Goal: Task Accomplishment & Management: Manage account settings

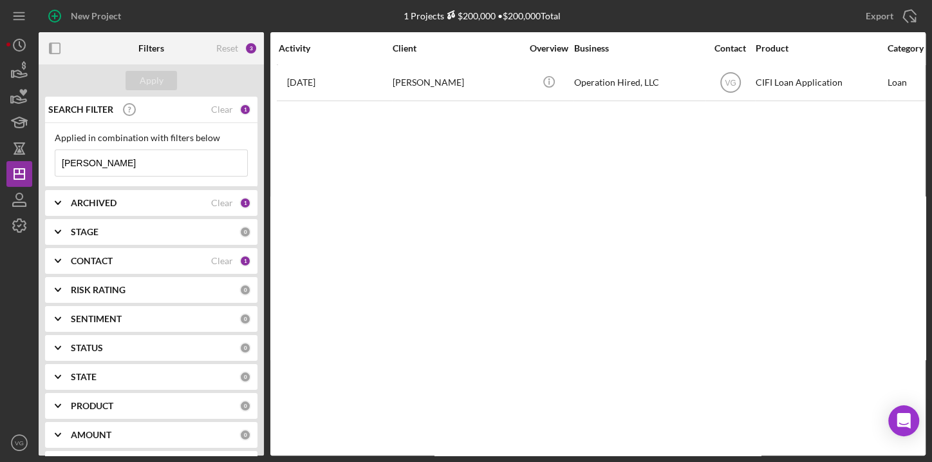
click at [109, 163] on input "[PERSON_NAME]" at bounding box center [151, 163] width 192 height 26
drag, startPoint x: 109, startPoint y: 163, endPoint x: 26, endPoint y: 158, distance: 82.6
click at [26, 158] on div "New Project Your account is not approved to send project invitations at this ti…" at bounding box center [465, 227] width 919 height 455
type input "[PERSON_NAME]"
click at [151, 83] on div "Apply" at bounding box center [152, 80] width 24 height 19
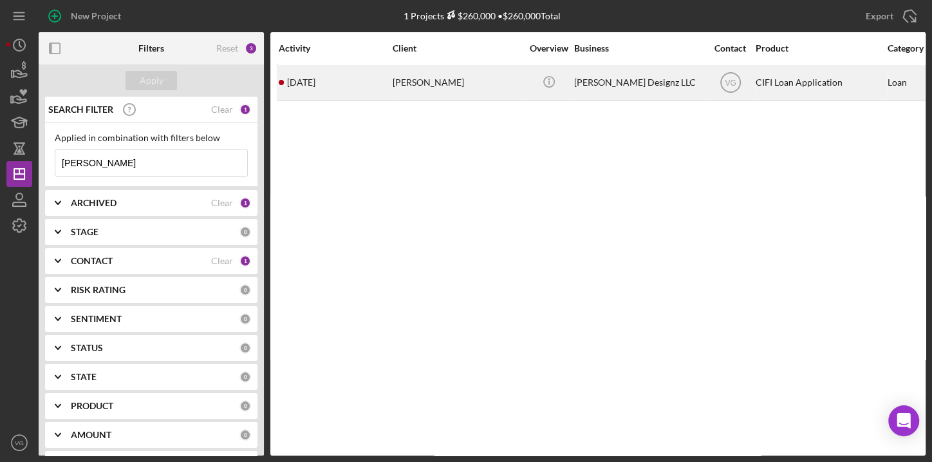
click at [438, 81] on div "[PERSON_NAME]" at bounding box center [457, 83] width 129 height 34
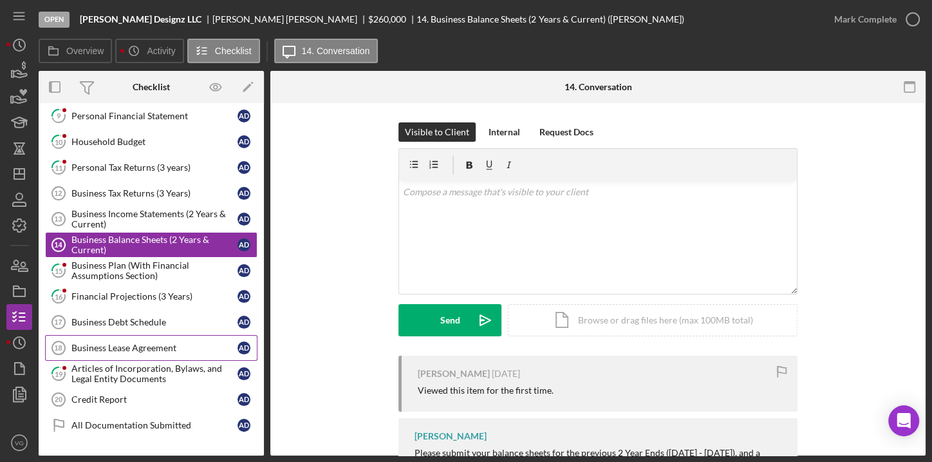
scroll to position [256, 0]
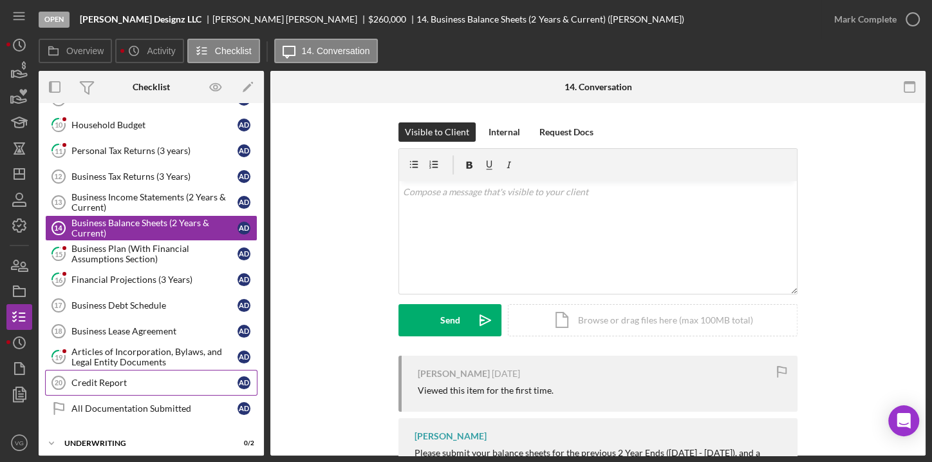
click at [109, 379] on div "Credit Report" at bounding box center [154, 382] width 166 height 10
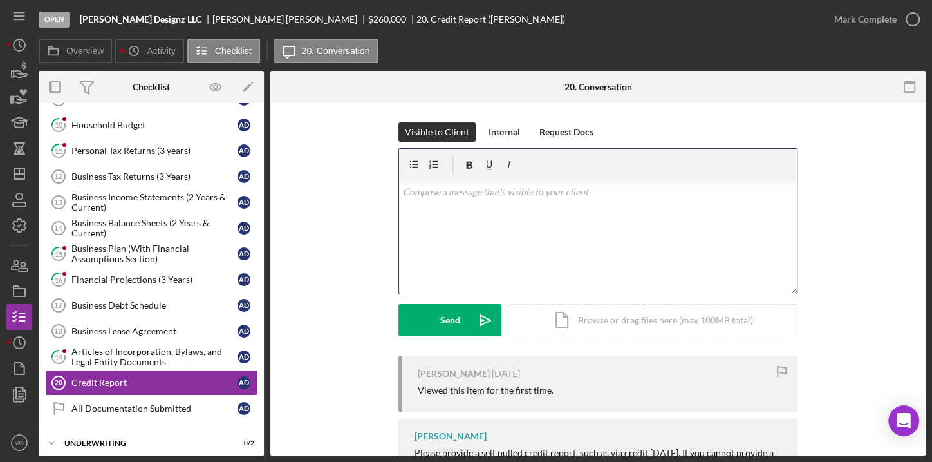
click at [427, 211] on div "v Color teal Color pink Remove color Add row above Add row below Add column bef…" at bounding box center [598, 237] width 398 height 113
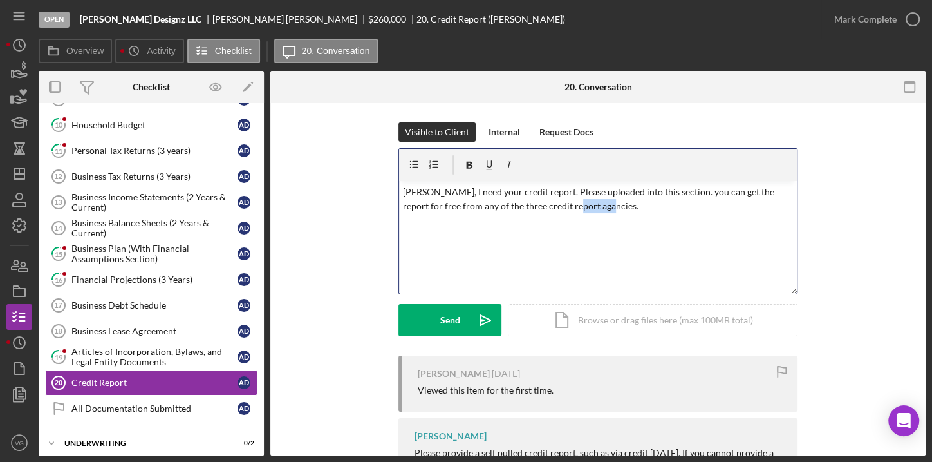
drag, startPoint x: 581, startPoint y: 205, endPoint x: 545, endPoint y: 207, distance: 36.1
click at [545, 207] on p "[PERSON_NAME], I need your credit report. Please uploaded into this section. yo…" at bounding box center [598, 199] width 391 height 29
click at [587, 211] on p "[PERSON_NAME], I need your credit report. Please uploaded into this section. yo…" at bounding box center [598, 199] width 391 height 29
click at [521, 207] on p "[PERSON_NAME], I need your credit report. Please uploaded into this section. yo…" at bounding box center [598, 199] width 391 height 29
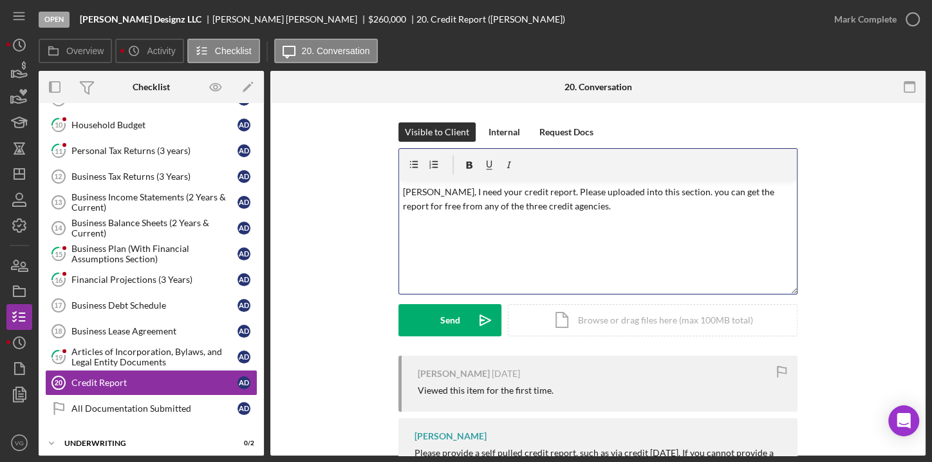
click at [579, 205] on p "[PERSON_NAME], I need your credit report. Please uploaded into this section. yo…" at bounding box center [598, 199] width 391 height 29
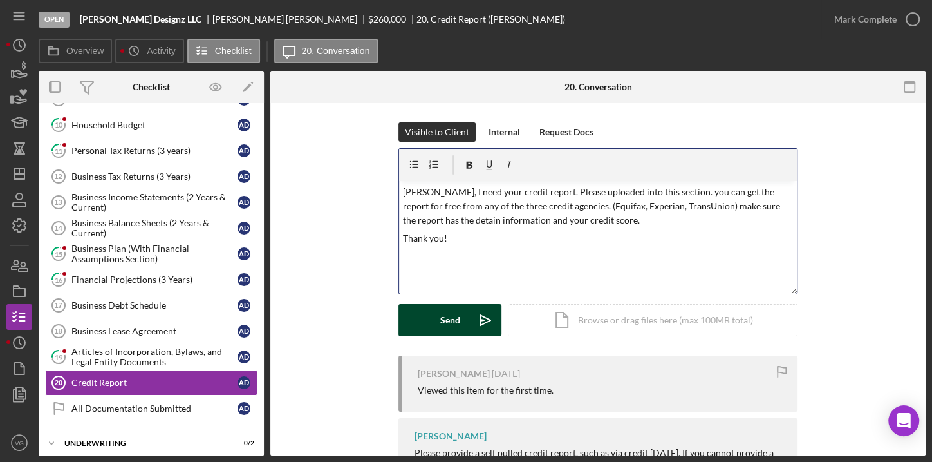
click at [440, 319] on div "Send" at bounding box center [450, 320] width 20 height 32
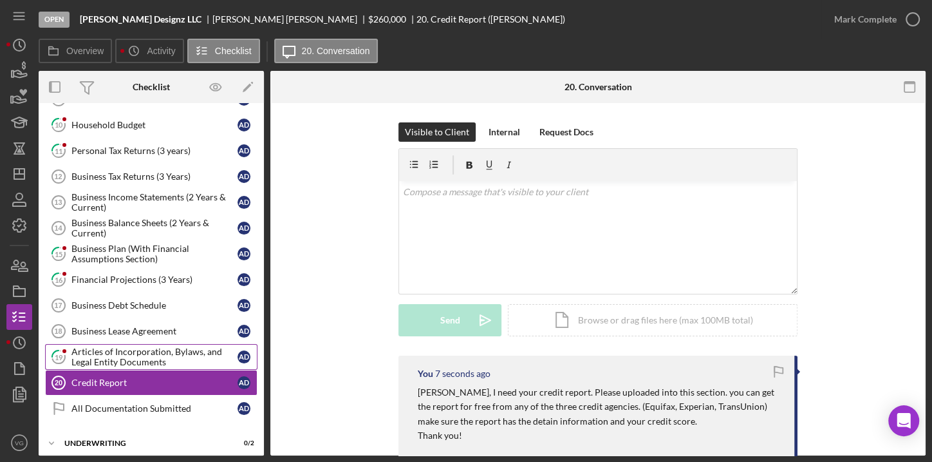
click at [135, 358] on div "Articles of Incorporation, Bylaws, and Legal Entity Documents" at bounding box center [154, 356] width 166 height 21
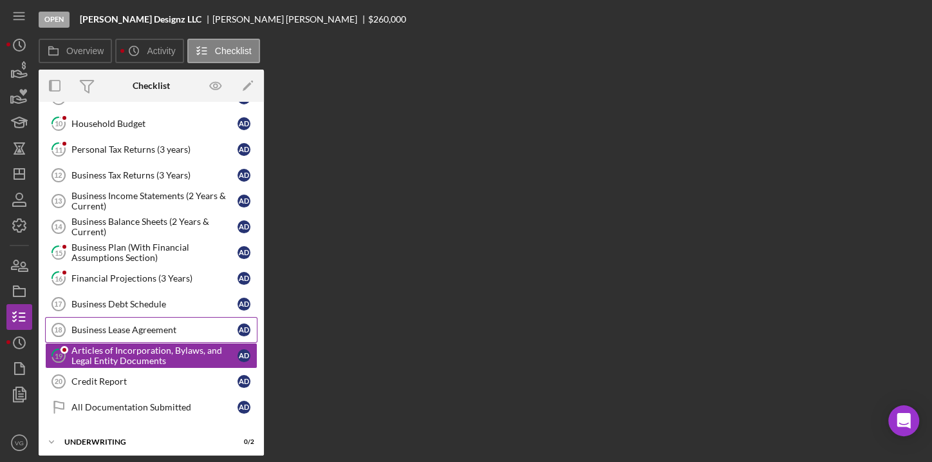
scroll to position [256, 0]
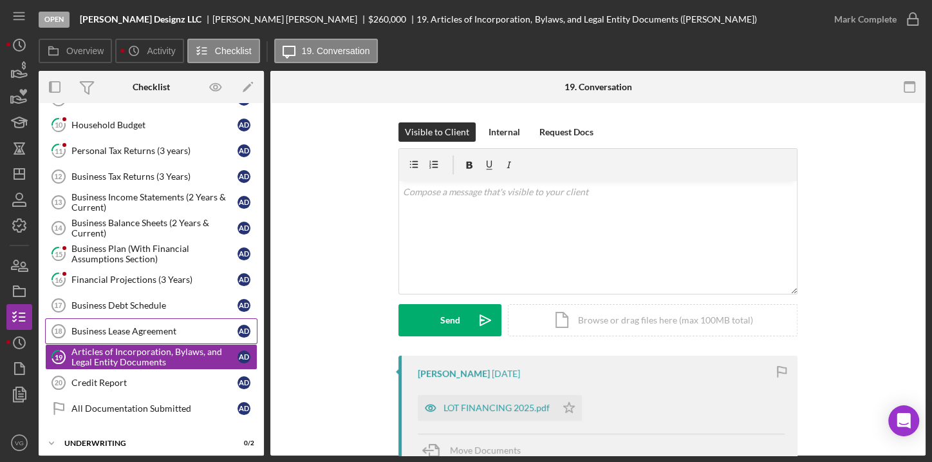
click at [119, 326] on div "Business Lease Agreement" at bounding box center [154, 331] width 166 height 10
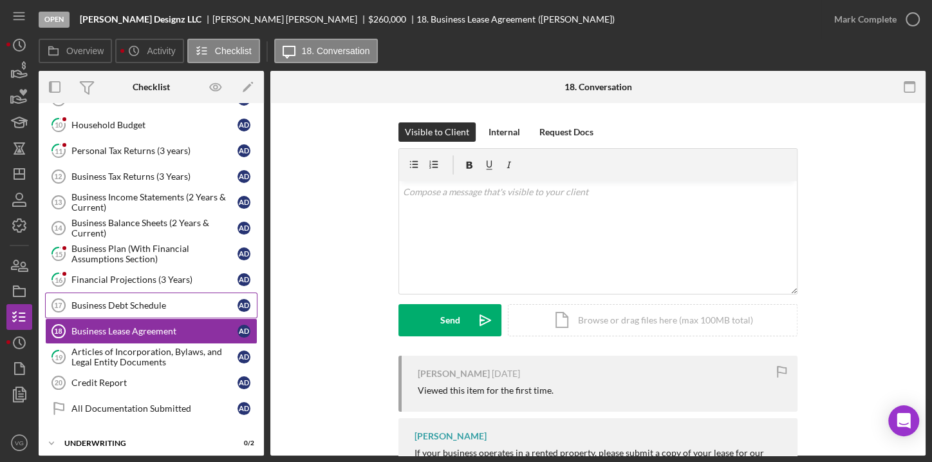
click at [123, 300] on div "Business Debt Schedule" at bounding box center [154, 305] width 166 height 10
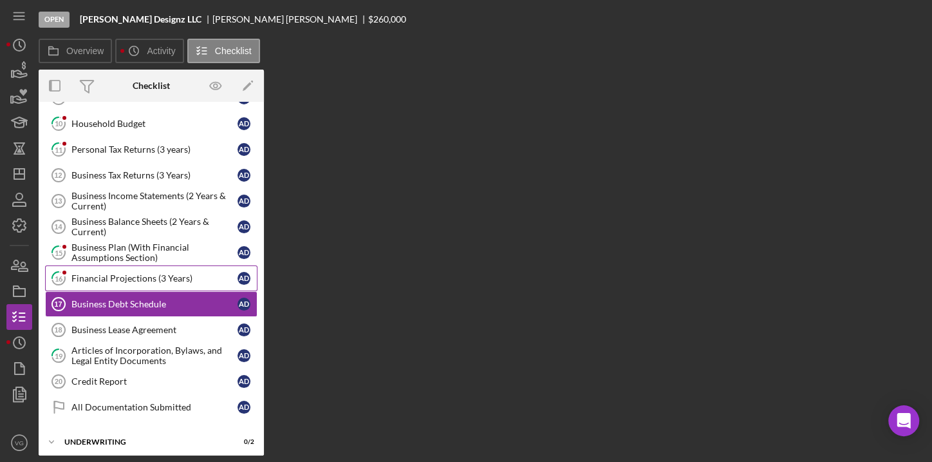
scroll to position [256, 0]
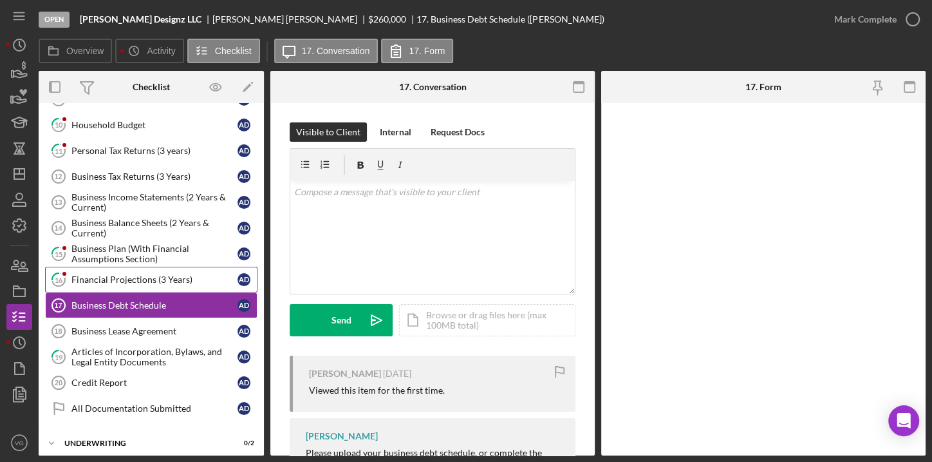
click at [123, 278] on div "Financial Projections (3 Years)" at bounding box center [154, 279] width 166 height 10
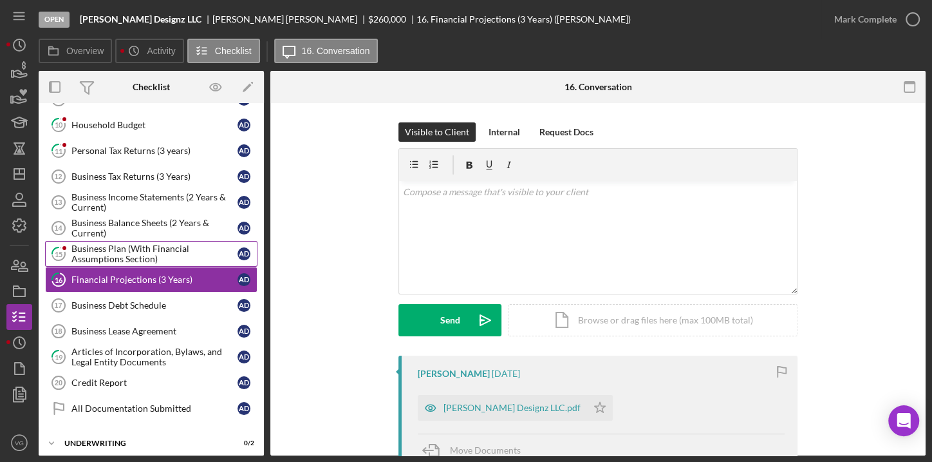
click at [122, 252] on div "Business Plan (With Financial Assumptions Section)" at bounding box center [154, 253] width 166 height 21
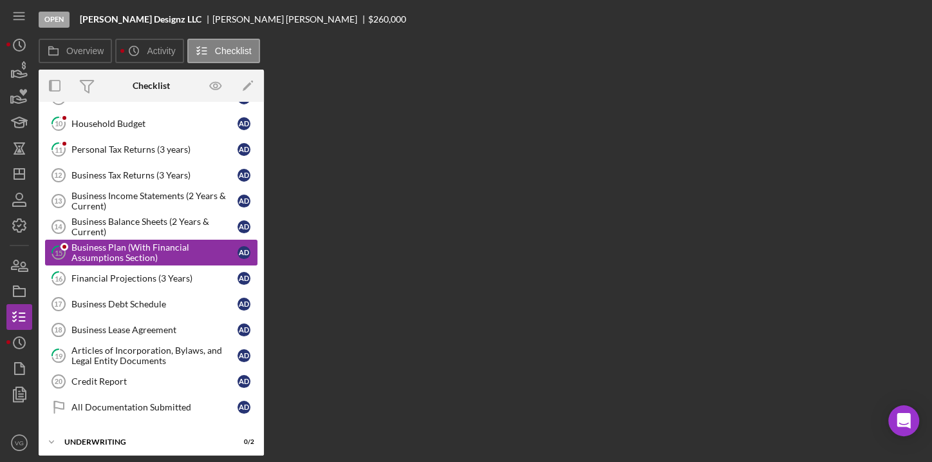
scroll to position [256, 0]
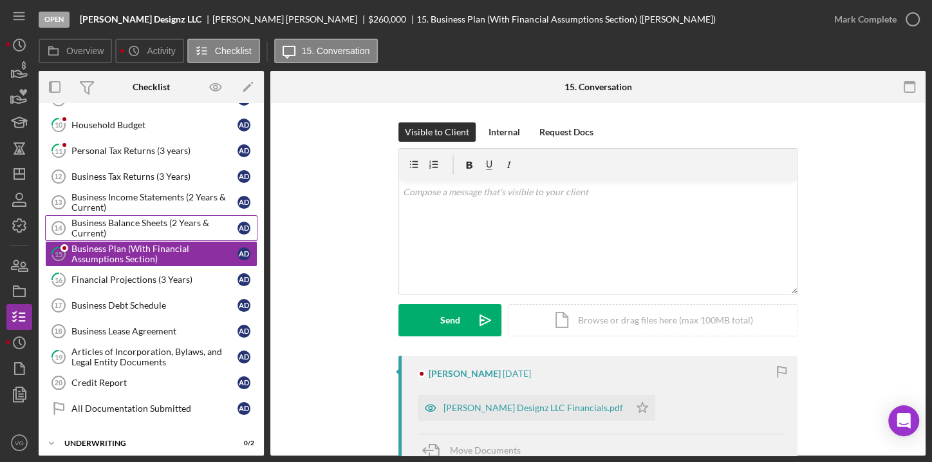
click at [121, 218] on div "Business Balance Sheets (2 Years & Current)" at bounding box center [154, 228] width 166 height 21
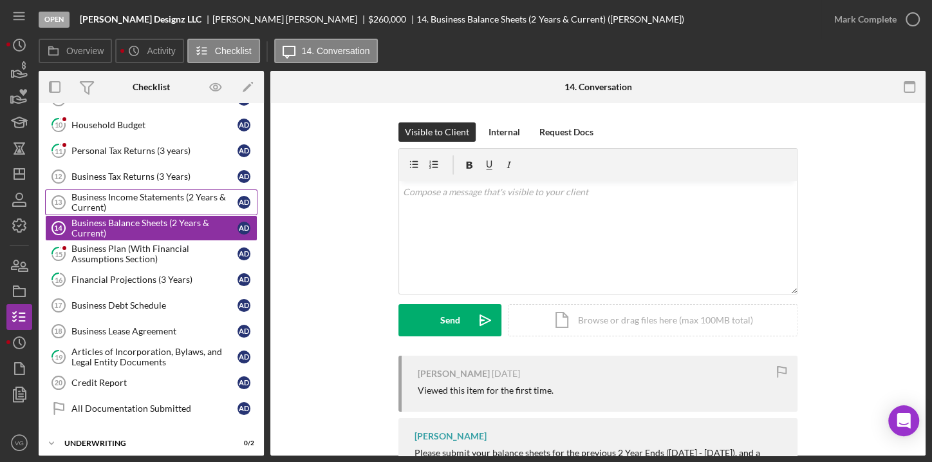
click at [129, 202] on div "Business Income Statements (2 Years & Current)" at bounding box center [154, 202] width 166 height 21
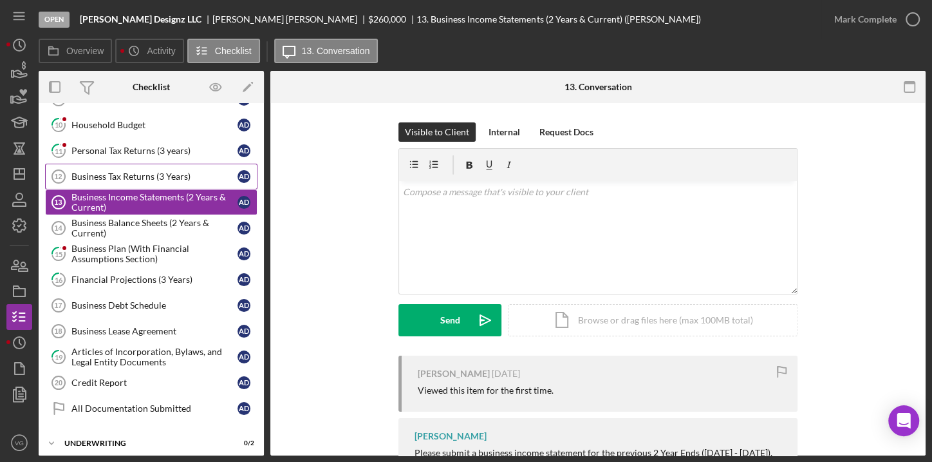
click at [129, 177] on div "Business Tax Returns (3 Years)" at bounding box center [154, 176] width 166 height 10
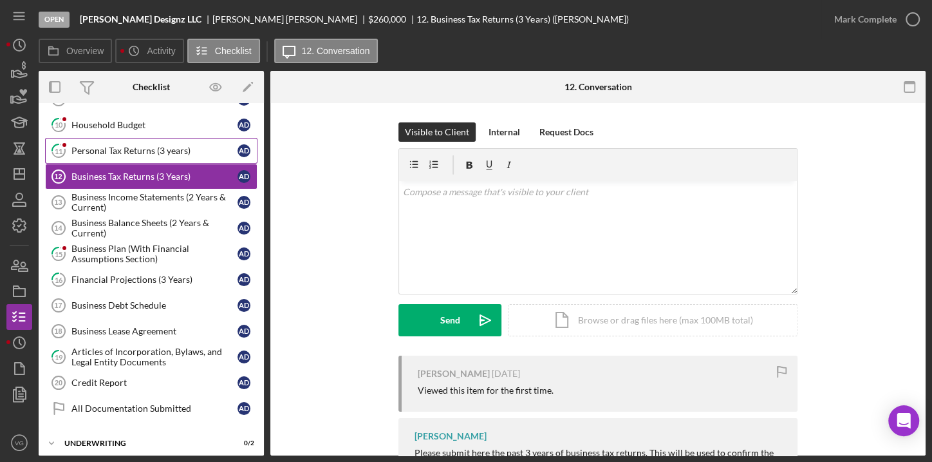
click at [129, 153] on link "11 Personal Tax Returns (3 years) A D" at bounding box center [151, 151] width 212 height 26
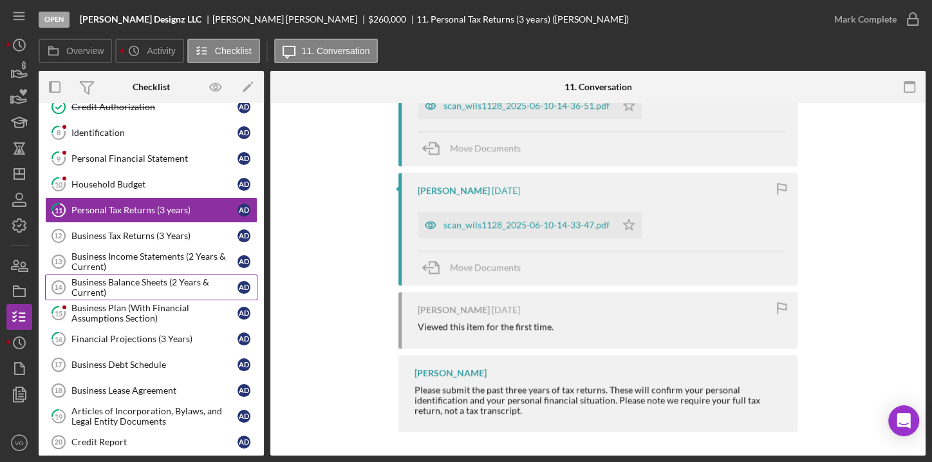
scroll to position [138, 0]
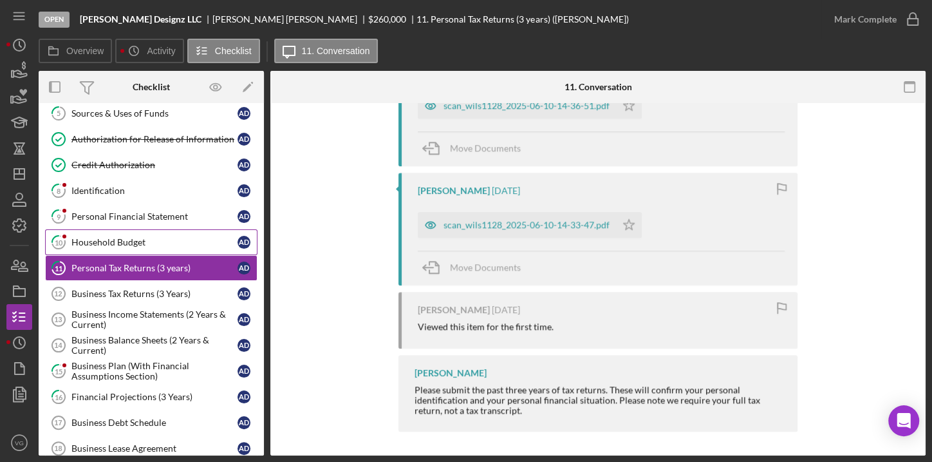
click at [105, 237] on div "Household Budget" at bounding box center [154, 242] width 166 height 10
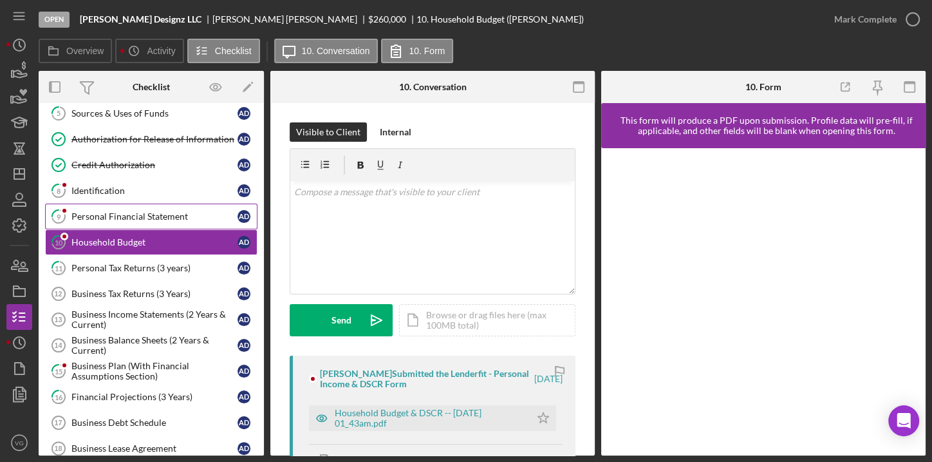
click at [102, 213] on div "Personal Financial Statement" at bounding box center [154, 216] width 166 height 10
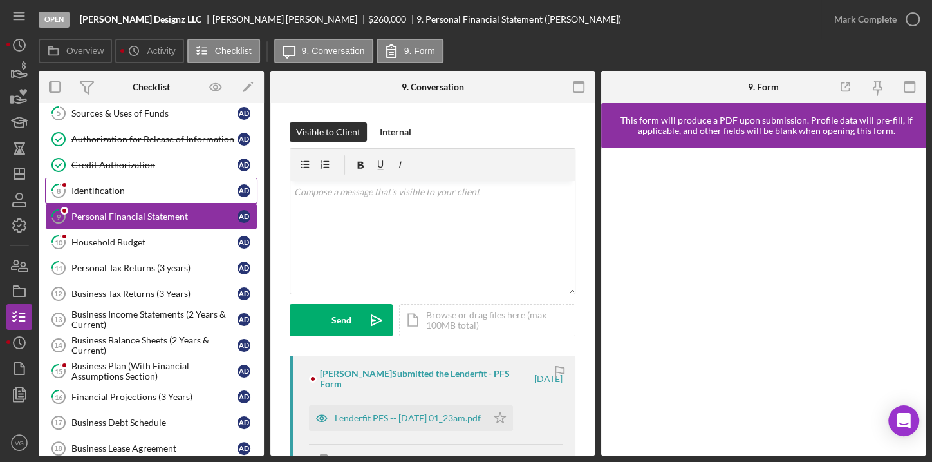
click at [100, 195] on link "8 Identification A D" at bounding box center [151, 191] width 212 height 26
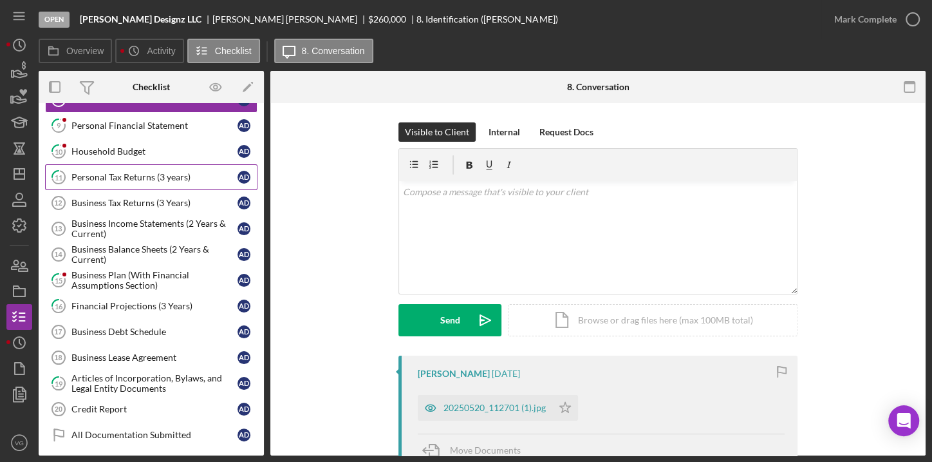
scroll to position [256, 0]
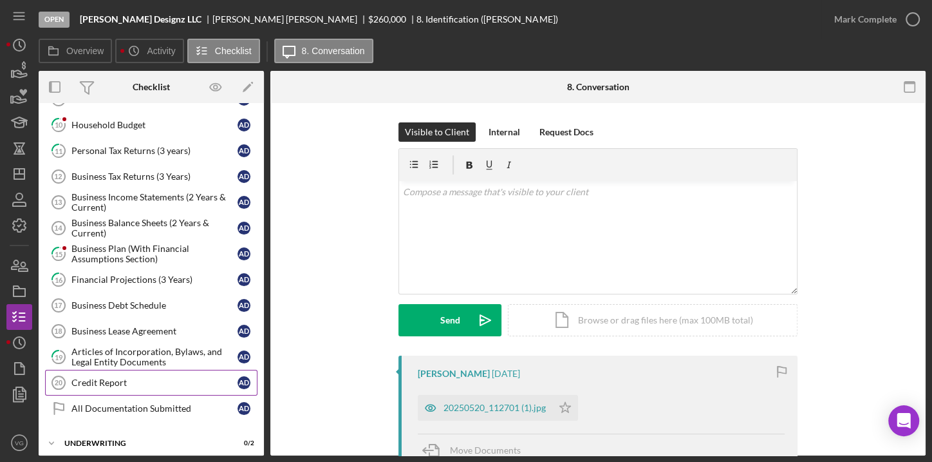
click at [121, 377] on div "Credit Report" at bounding box center [154, 382] width 166 height 10
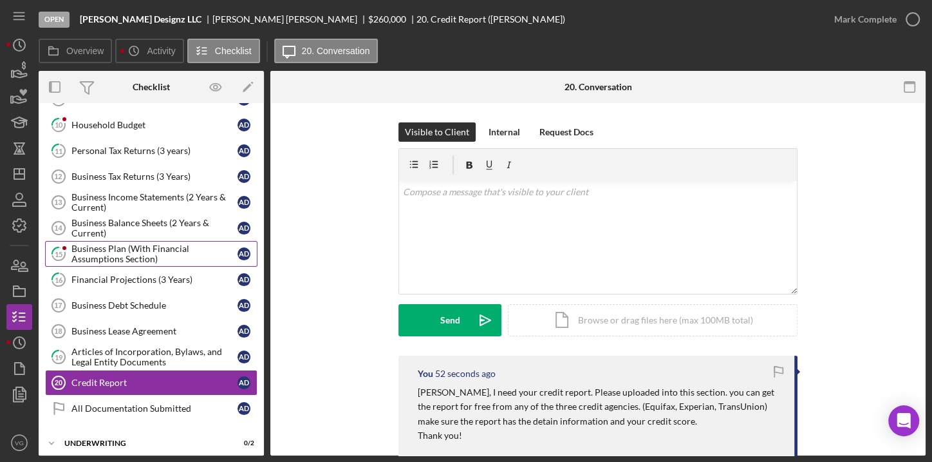
click at [106, 245] on div "Business Plan (With Financial Assumptions Section)" at bounding box center [154, 253] width 166 height 21
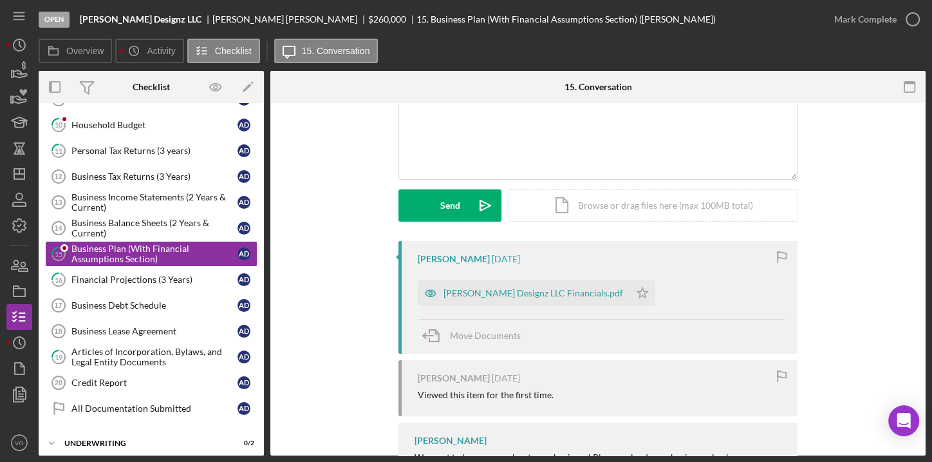
scroll to position [117, 0]
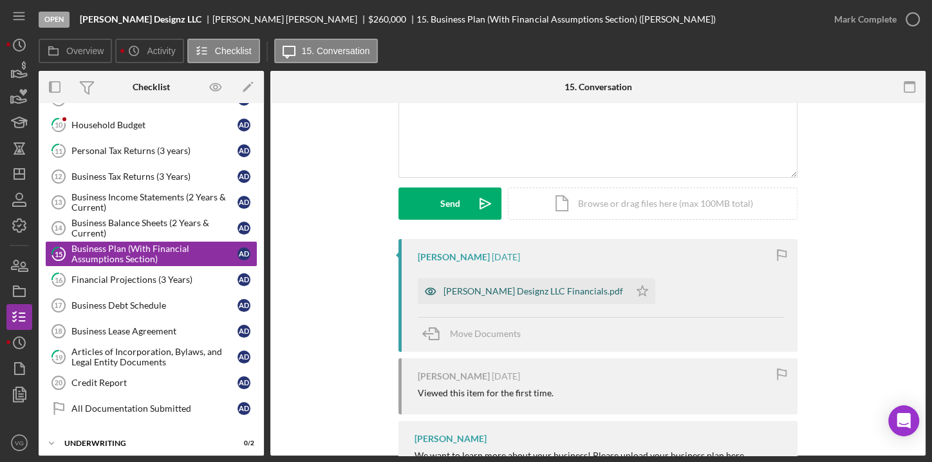
click at [508, 297] on div "[PERSON_NAME] Designz LLC Financials.pdf" at bounding box center [524, 291] width 212 height 26
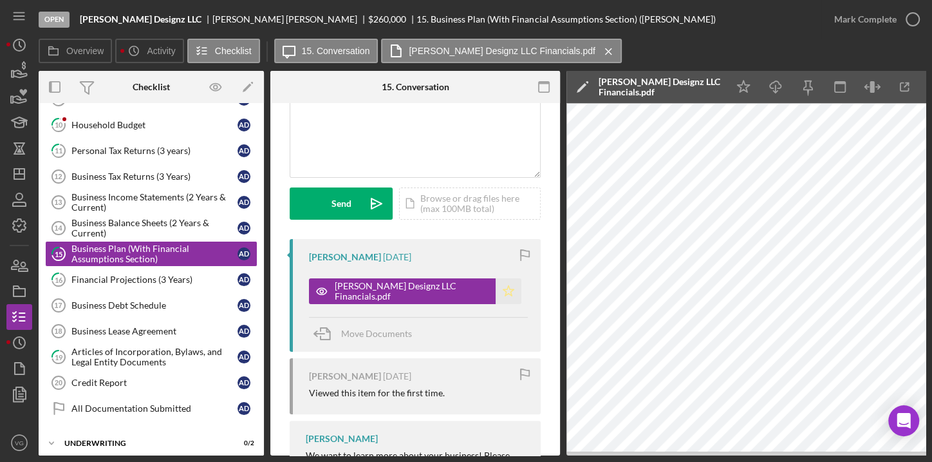
click at [504, 287] on polygon "button" at bounding box center [509, 290] width 11 height 10
click at [181, 218] on div "Business Balance Sheets (2 Years & Current)" at bounding box center [154, 228] width 166 height 21
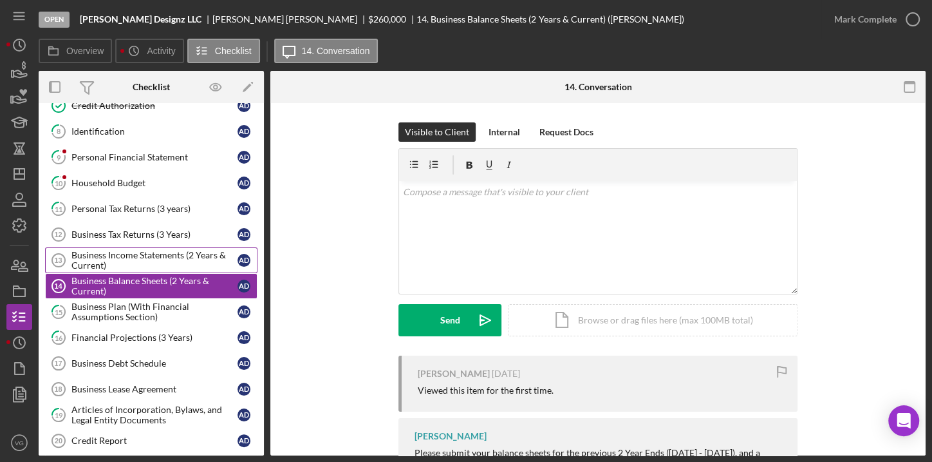
scroll to position [197, 0]
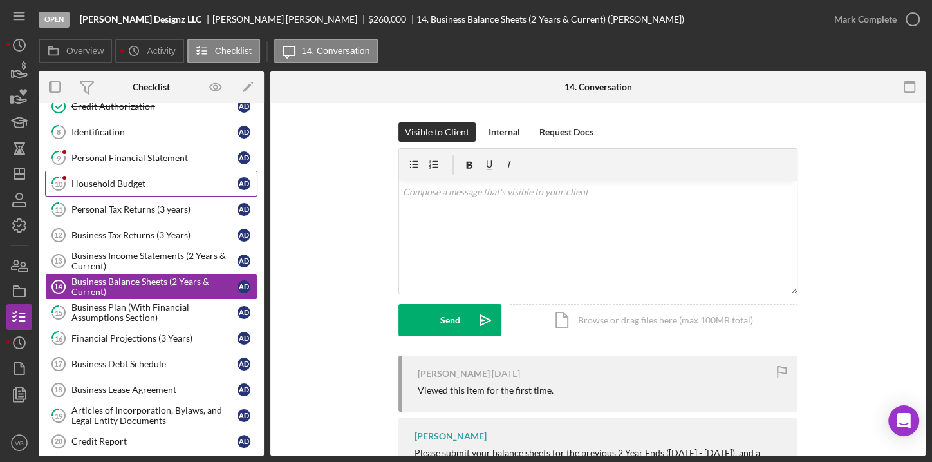
click at [162, 183] on div "Household Budget" at bounding box center [154, 183] width 166 height 10
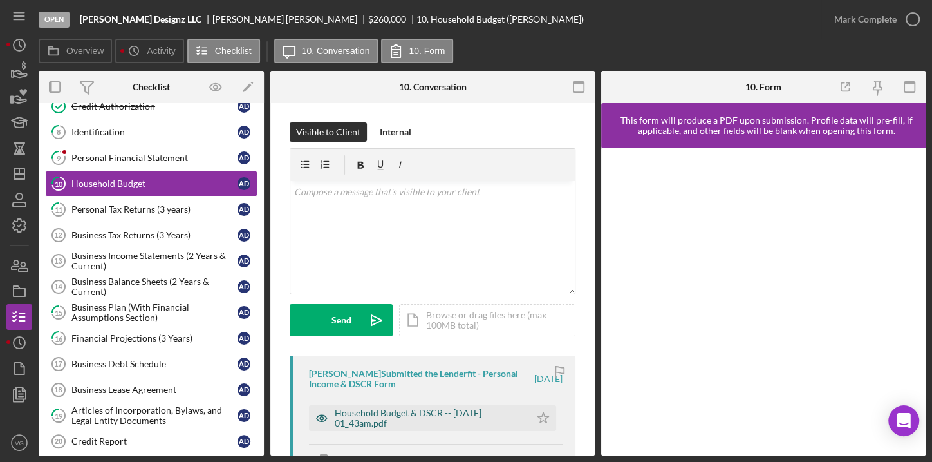
click at [483, 416] on div "Household Budget & DSCR -- [DATE] 01_43am.pdf" at bounding box center [429, 418] width 189 height 21
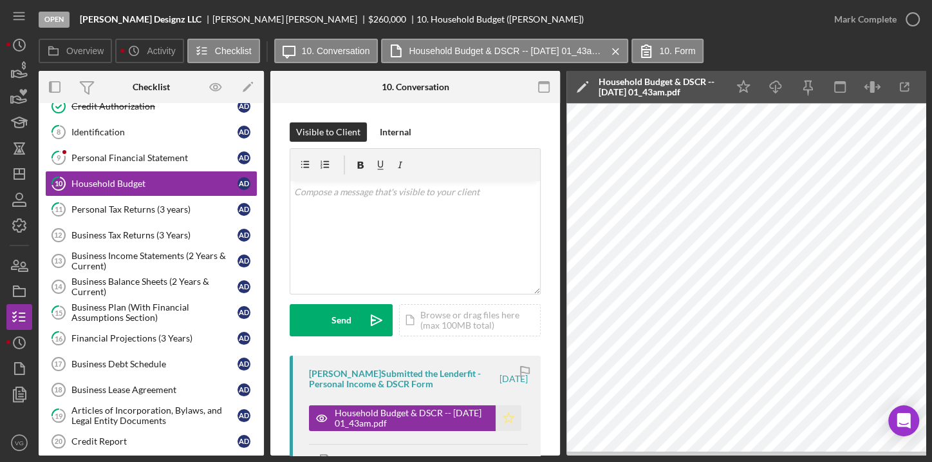
click at [501, 428] on icon "Icon/Star" at bounding box center [509, 418] width 26 height 26
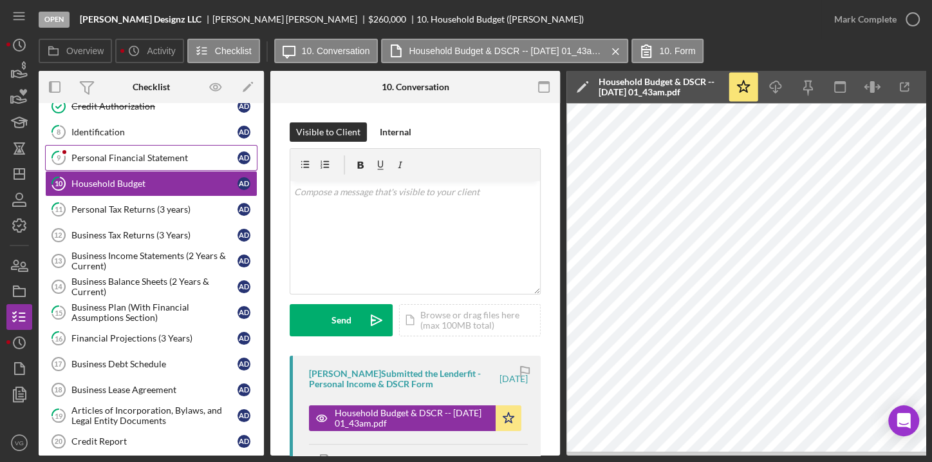
click at [143, 153] on div "Personal Financial Statement" at bounding box center [154, 158] width 166 height 10
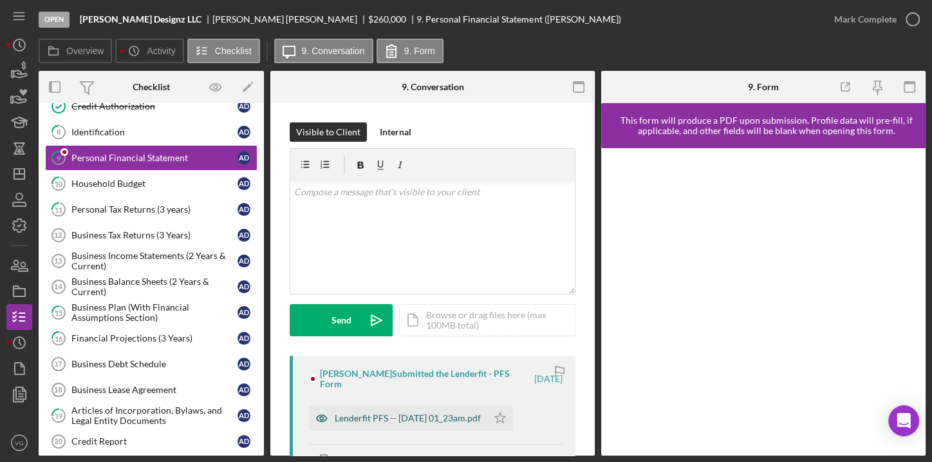
click at [365, 411] on div "Lenderfit PFS -- [DATE] 01_23am.pdf" at bounding box center [398, 418] width 178 height 26
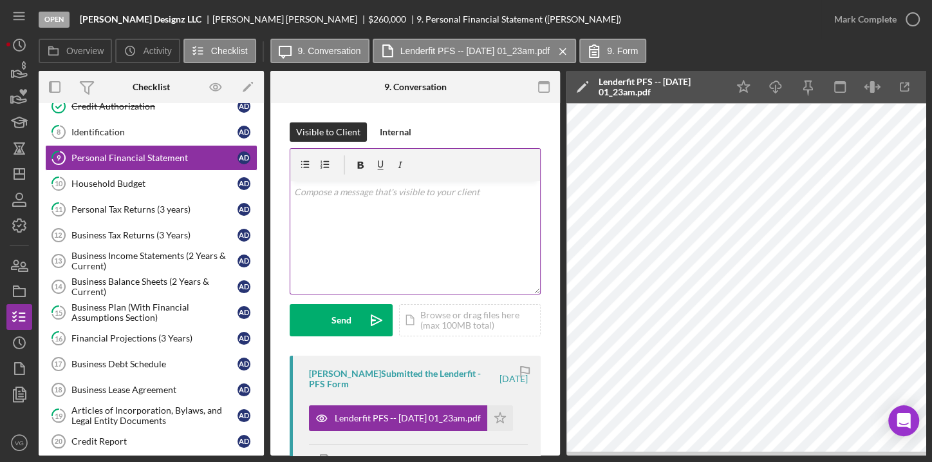
click at [361, 202] on div "v Color teal Color pink Remove color Add row above Add row below Add column bef…" at bounding box center [415, 237] width 250 height 113
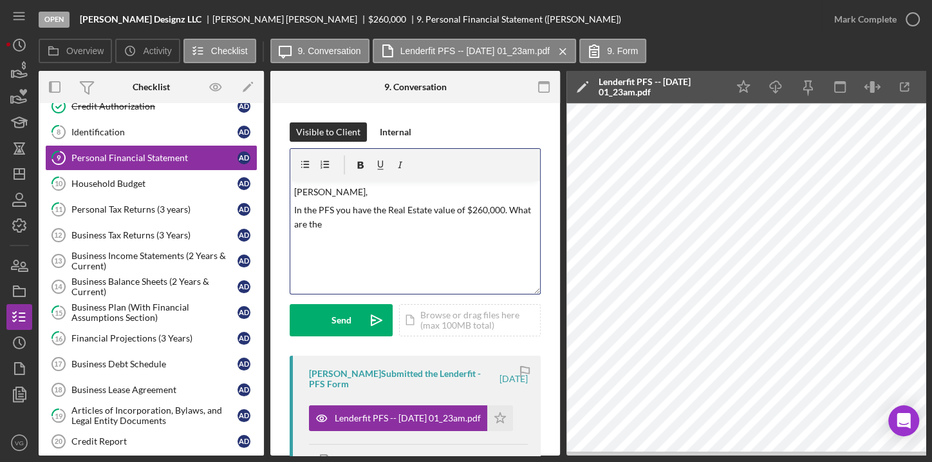
drag, startPoint x: 364, startPoint y: 228, endPoint x: 292, endPoint y: 189, distance: 82.7
click at [292, 189] on div "v Color teal Color pink Remove color Add row above Add row below Add column bef…" at bounding box center [415, 237] width 250 height 113
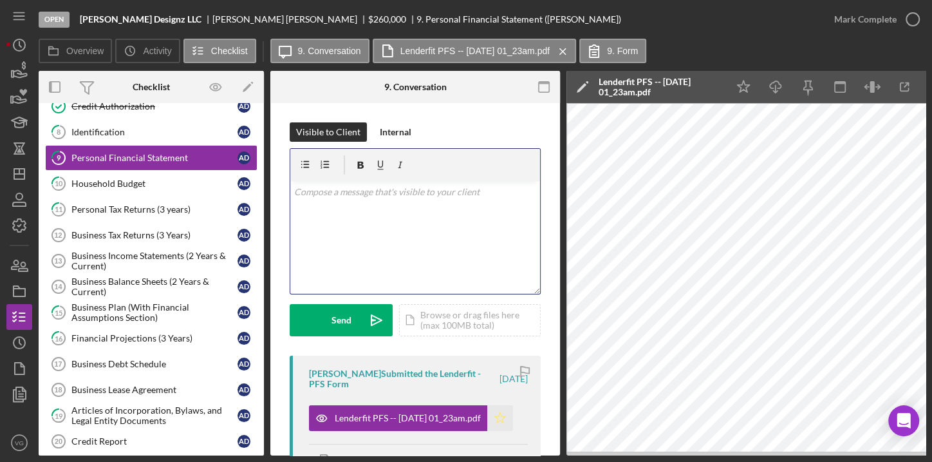
click at [502, 419] on polygon "button" at bounding box center [500, 417] width 11 height 10
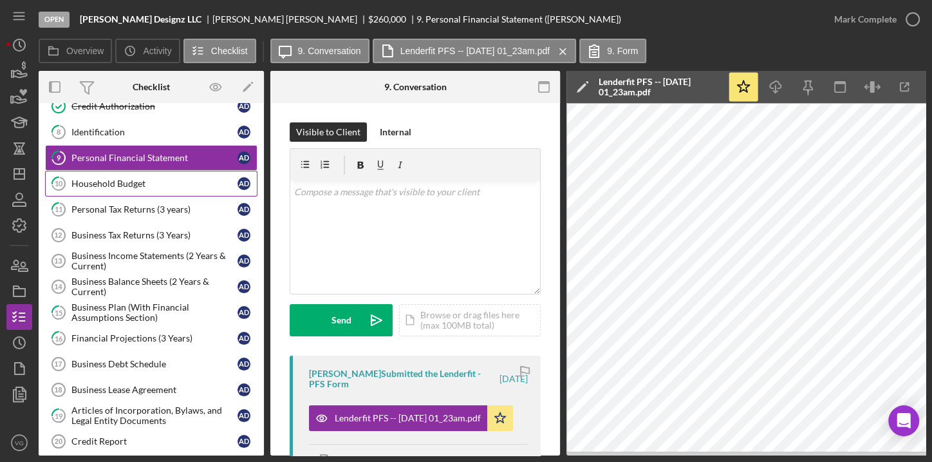
click at [111, 186] on link "10 Household Budget A D" at bounding box center [151, 184] width 212 height 26
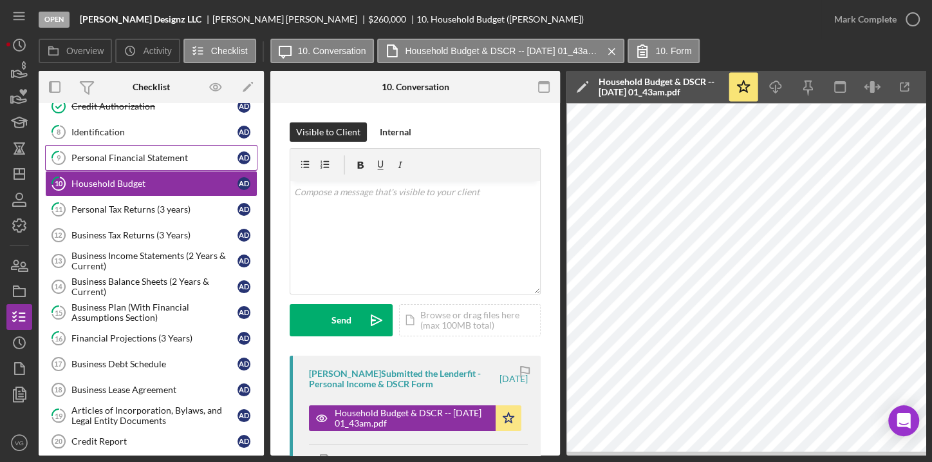
click at [126, 156] on div "Personal Financial Statement" at bounding box center [154, 158] width 166 height 10
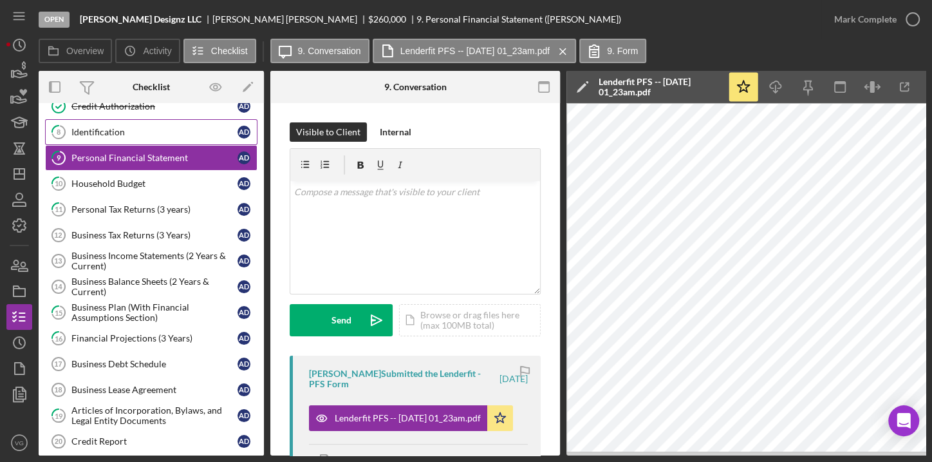
click at [120, 129] on div "Identification" at bounding box center [154, 132] width 166 height 10
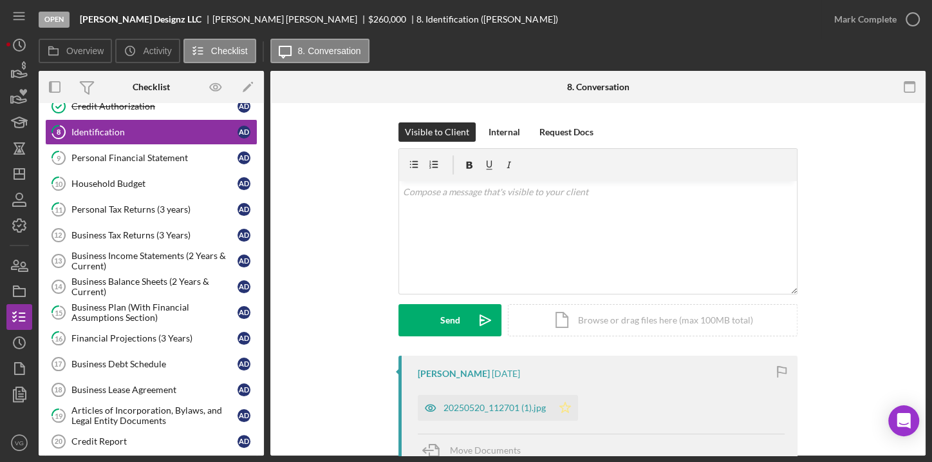
click at [563, 406] on icon "Icon/Star" at bounding box center [565, 408] width 26 height 26
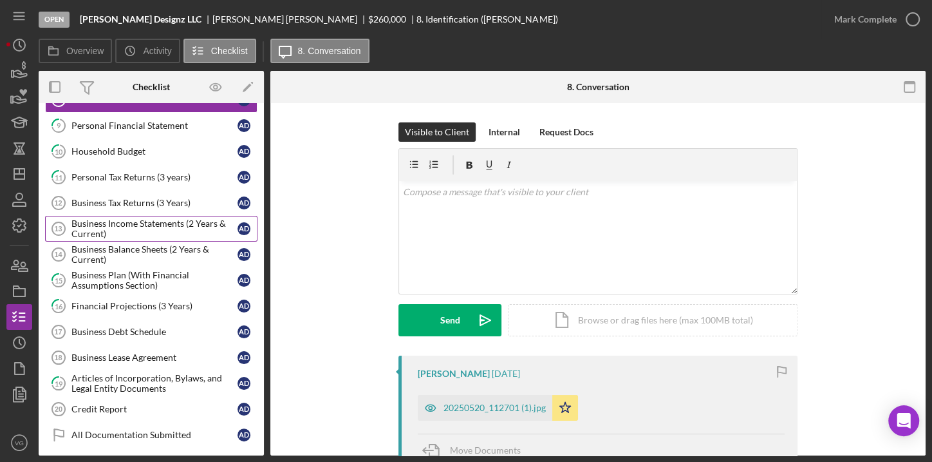
scroll to position [256, 0]
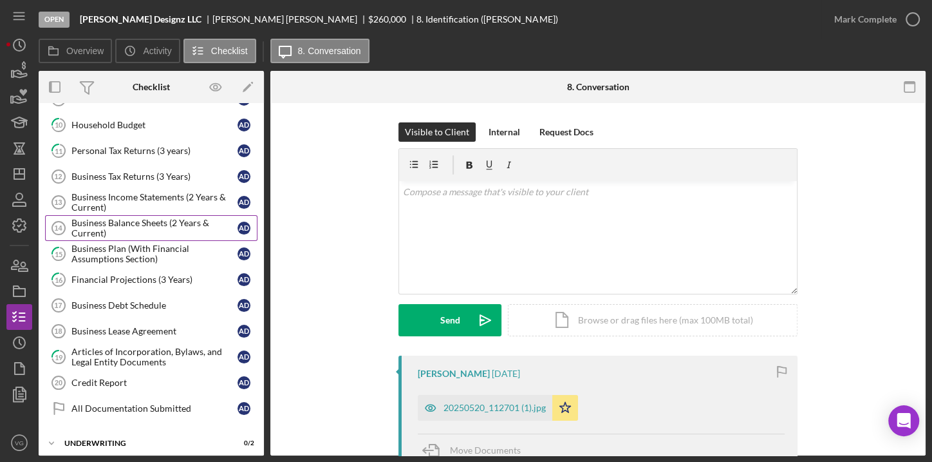
click at [145, 225] on div "Business Balance Sheets (2 Years & Current)" at bounding box center [154, 228] width 166 height 21
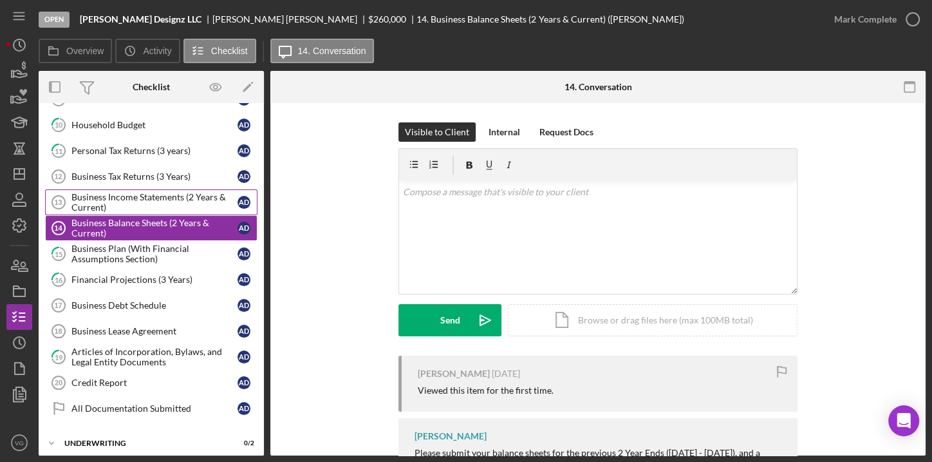
click at [140, 197] on div "Business Income Statements (2 Years & Current)" at bounding box center [154, 202] width 166 height 21
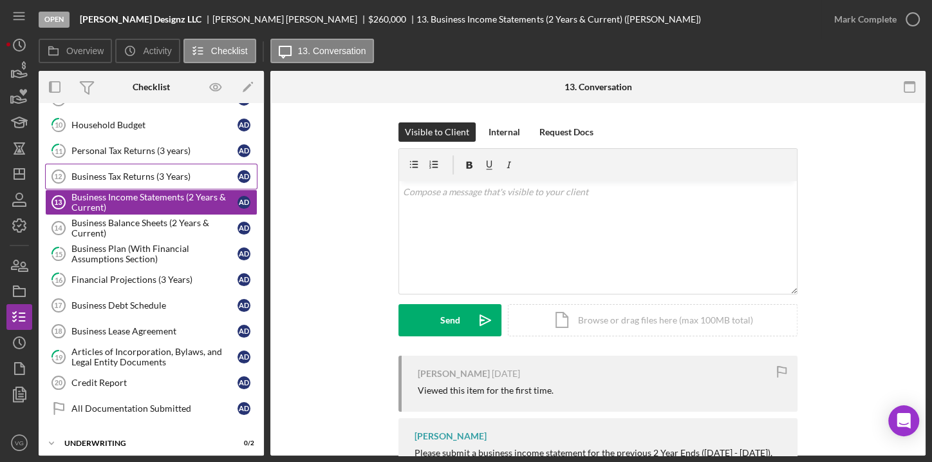
click at [140, 180] on link "Business Tax Returns (3 Years) 12 Business Tax Returns (3 Years) A D" at bounding box center [151, 177] width 212 height 26
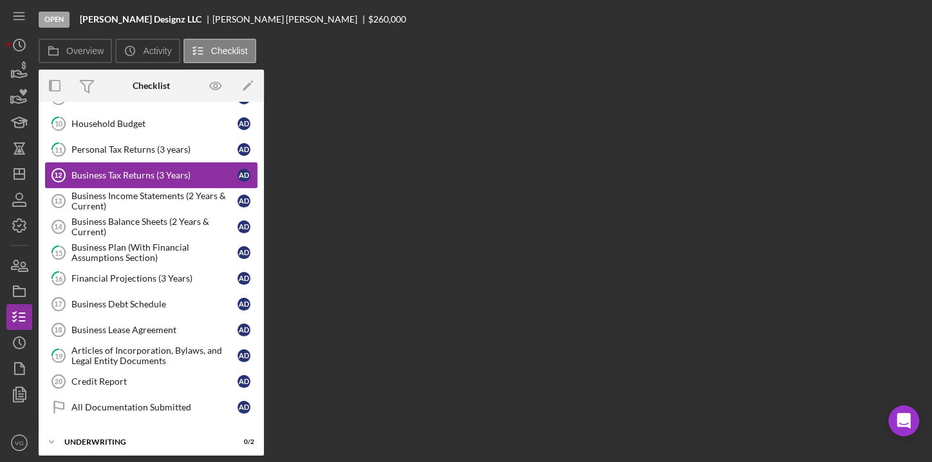
scroll to position [256, 0]
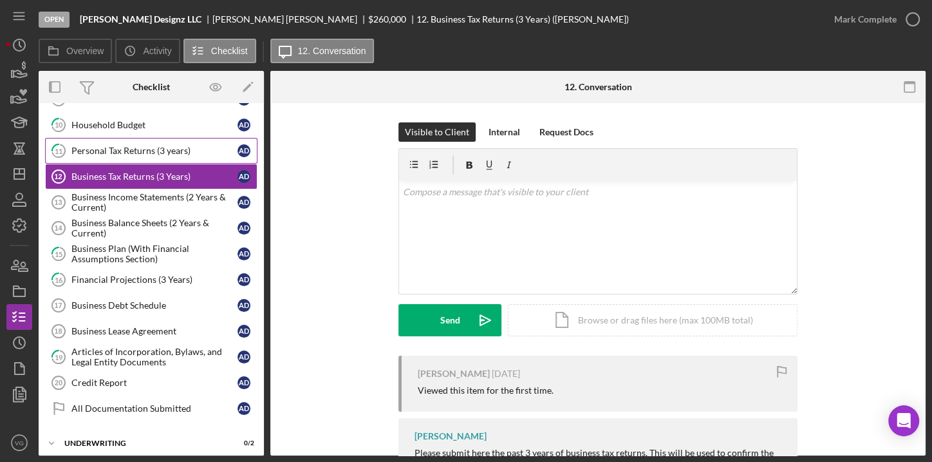
click at [142, 146] on div "Personal Tax Returns (3 years)" at bounding box center [154, 151] width 166 height 10
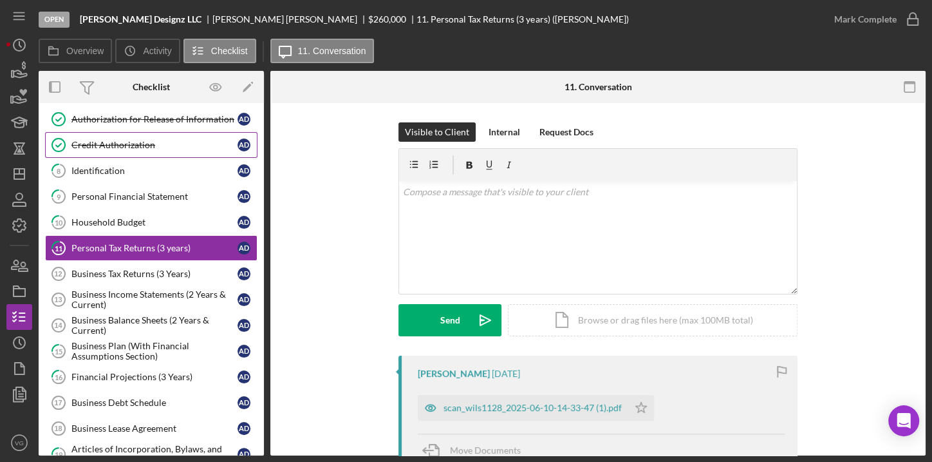
scroll to position [138, 0]
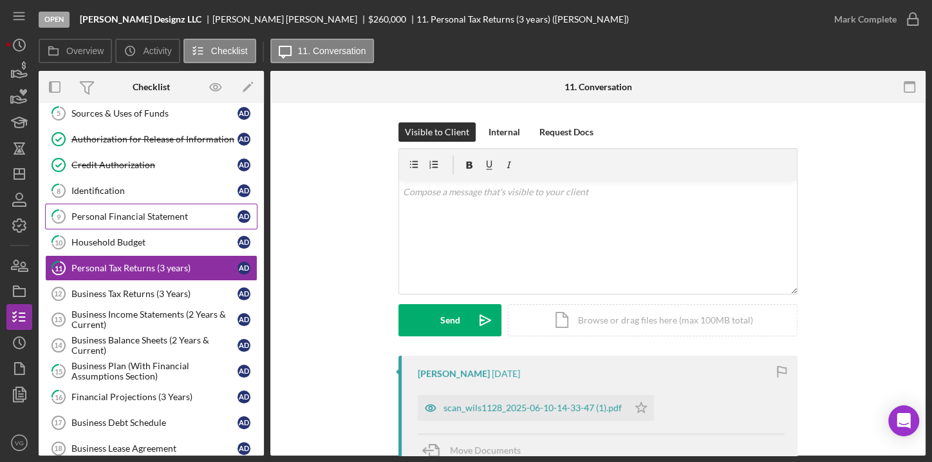
click at [139, 214] on div "Personal Financial Statement" at bounding box center [154, 216] width 166 height 10
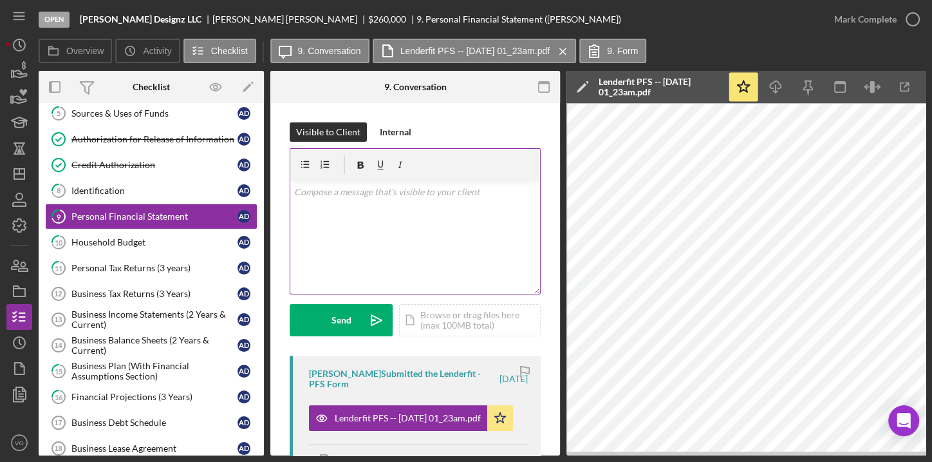
click at [424, 231] on div "v Color teal Color pink Remove color Add row above Add row below Add column bef…" at bounding box center [415, 237] width 250 height 113
click at [108, 243] on link "10 Household Budget A D" at bounding box center [151, 242] width 212 height 26
